Goal: Task Accomplishment & Management: Manage account settings

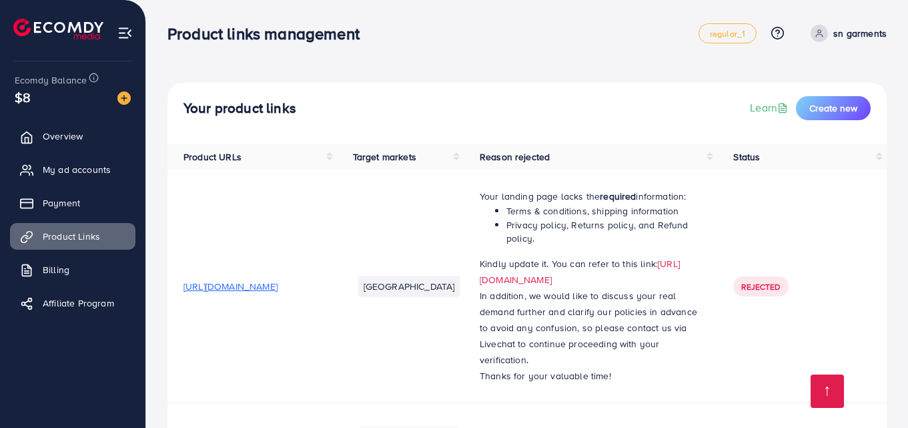
scroll to position [1077, 0]
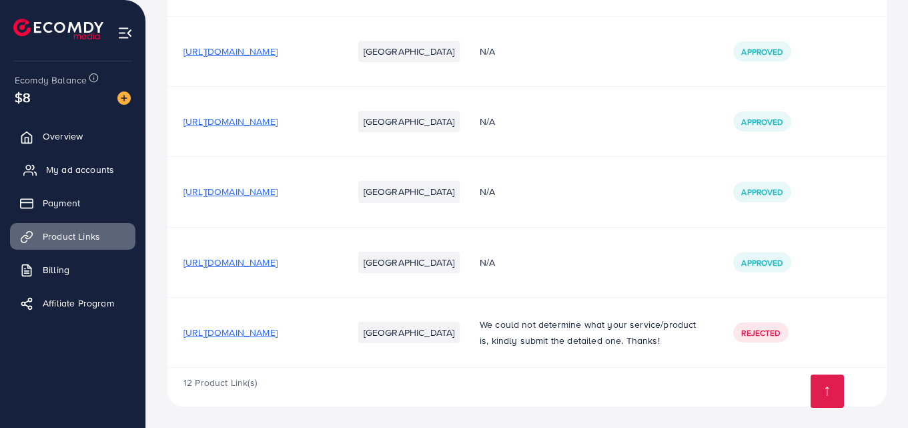
click at [74, 164] on span "My ad accounts" at bounding box center [80, 169] width 68 height 13
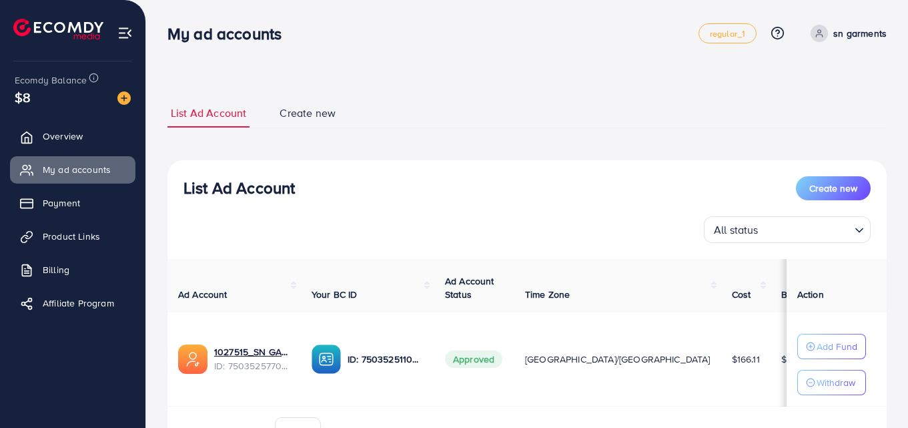
click at [649, 81] on div "List Ad Account Create new List Ad Account Create new All status Loading... Ad …" at bounding box center [527, 251] width 762 height 502
